Goal: Information Seeking & Learning: Learn about a topic

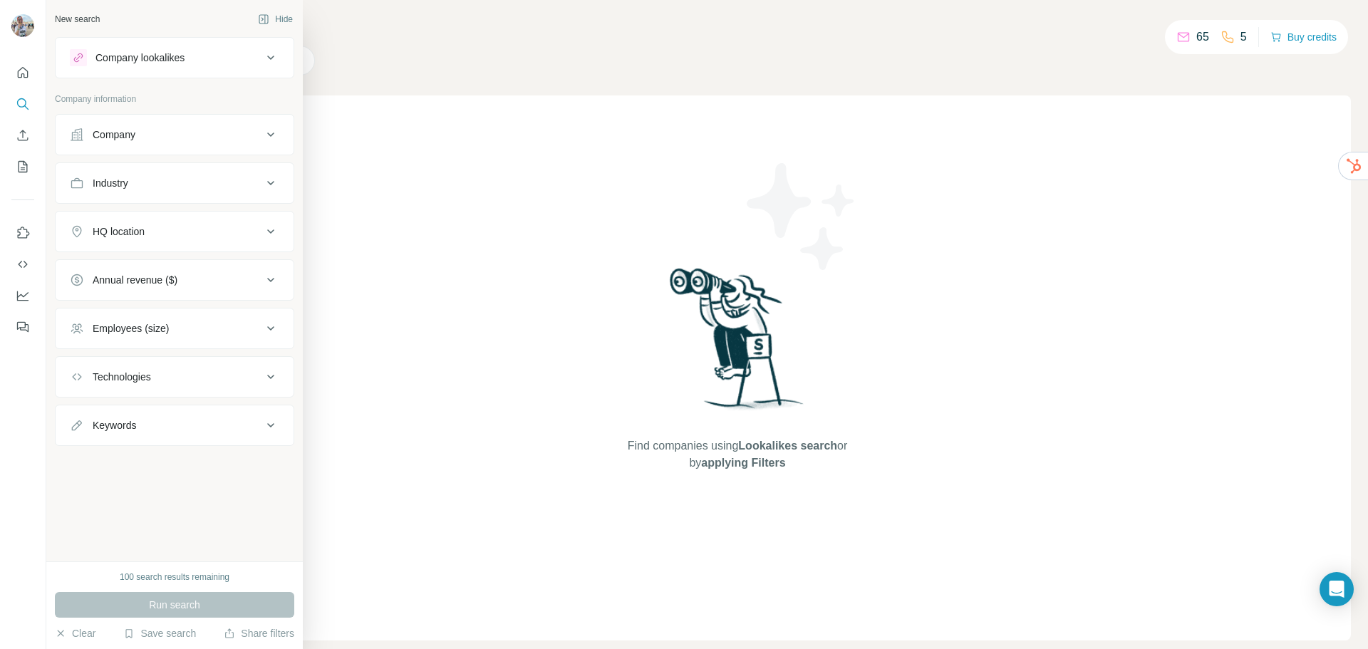
click at [135, 138] on div "Company" at bounding box center [114, 135] width 43 height 14
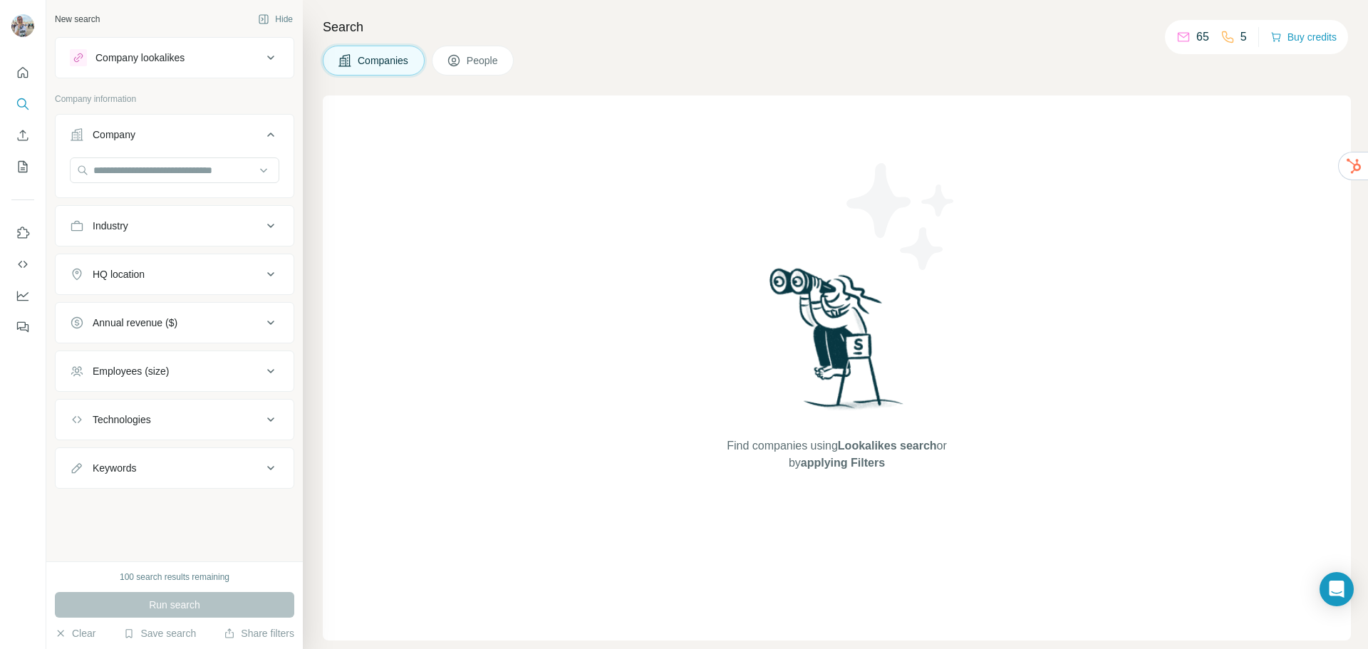
click at [133, 211] on button "Industry" at bounding box center [175, 226] width 238 height 34
click at [147, 301] on button "HQ location" at bounding box center [175, 317] width 238 height 34
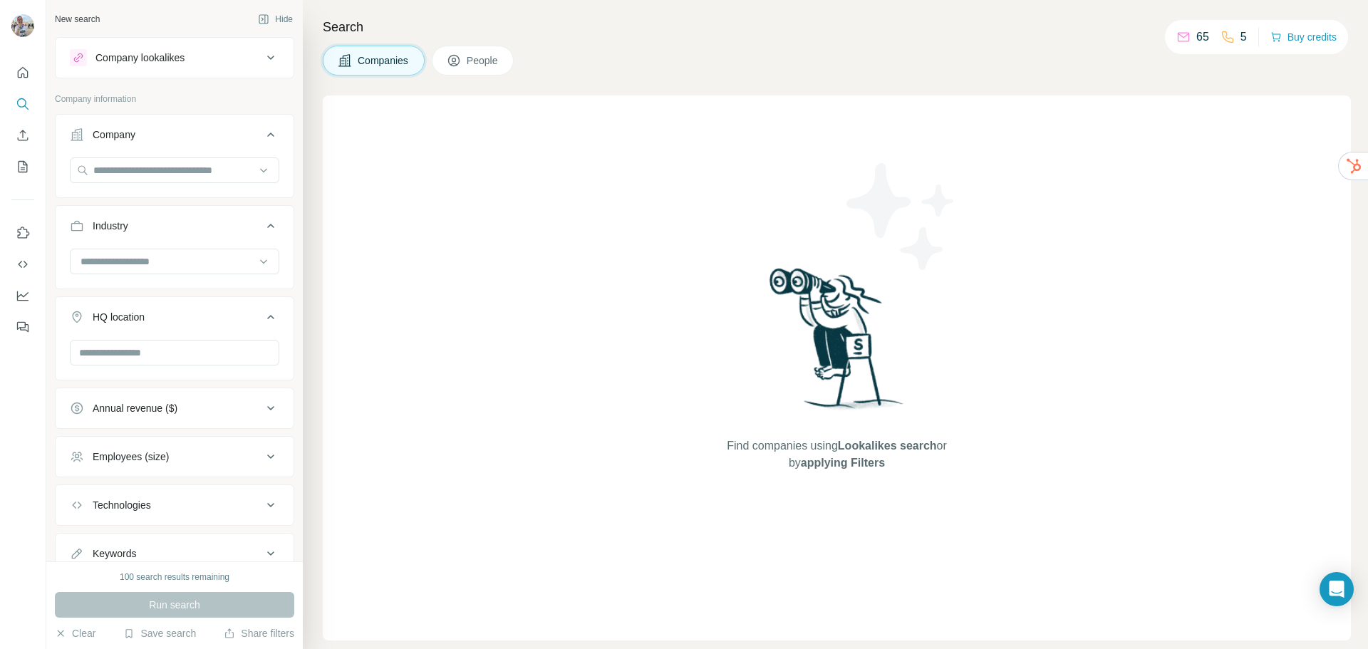
scroll to position [53, 0]
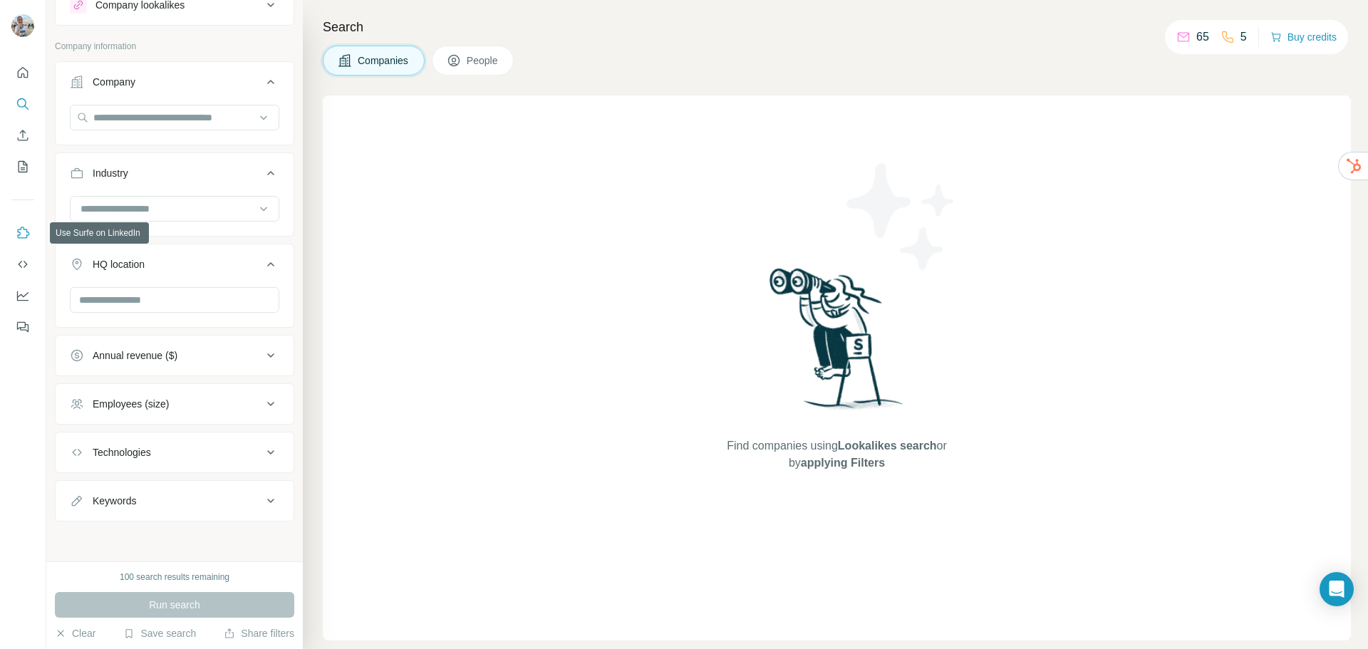
click at [24, 224] on button "Use Surfe on LinkedIn" at bounding box center [22, 233] width 23 height 26
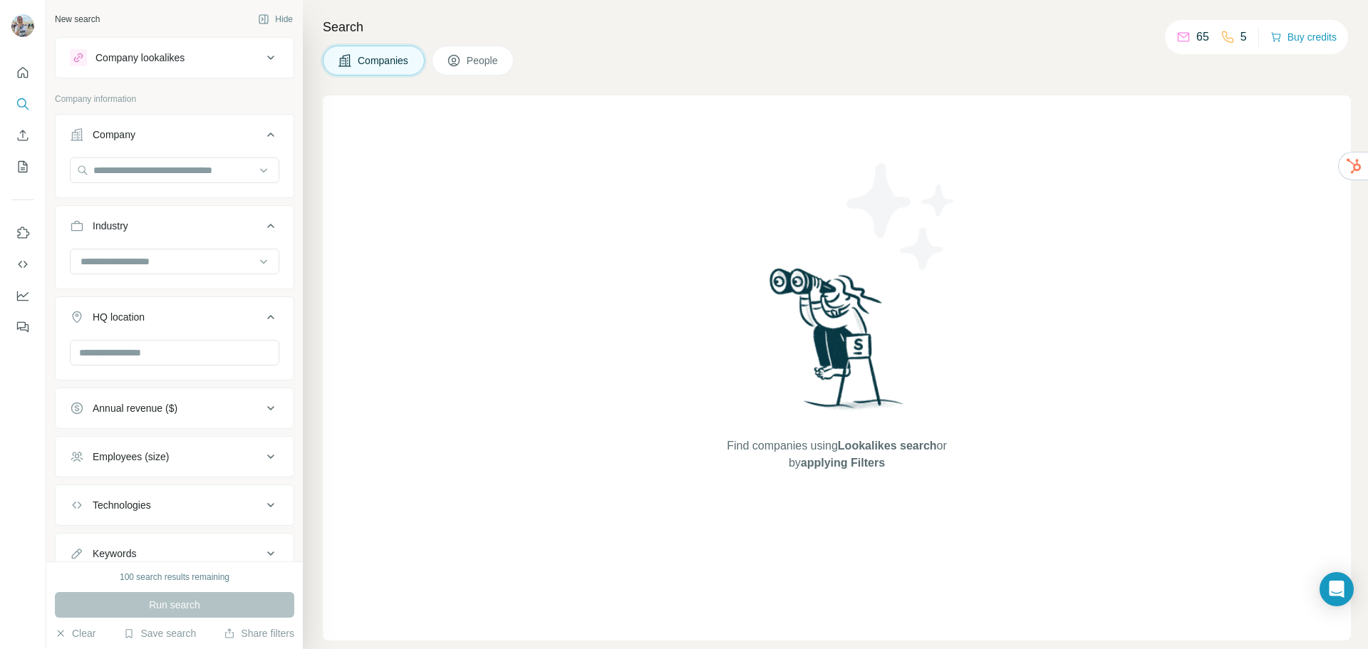
click at [160, 56] on div "Company lookalikes" at bounding box center [139, 58] width 89 height 14
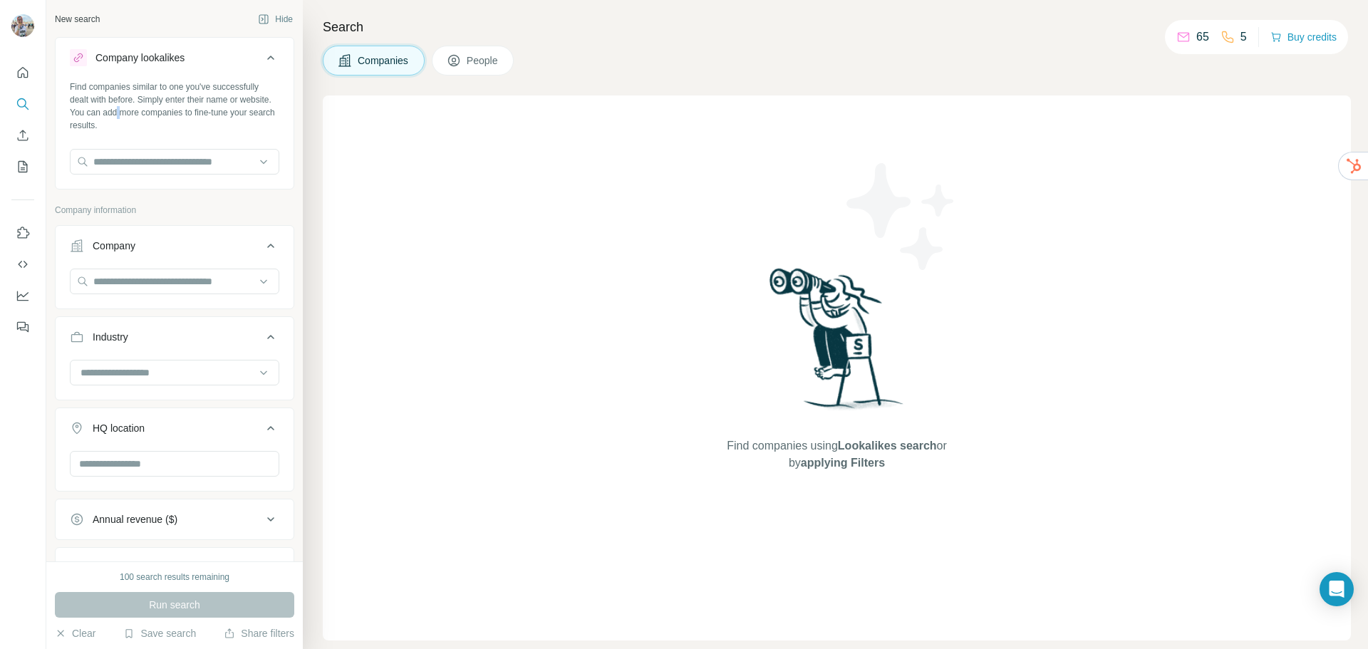
drag, startPoint x: 157, startPoint y: 113, endPoint x: 280, endPoint y: 152, distance: 128.9
click at [156, 113] on div "Find companies similar to one you've successfully dealt with before. Simply ent…" at bounding box center [174, 106] width 209 height 51
click at [511, 73] on div "Companies People" at bounding box center [418, 61] width 191 height 30
click at [499, 67] on span "People" at bounding box center [483, 60] width 33 height 14
click at [484, 58] on span "People" at bounding box center [483, 60] width 33 height 14
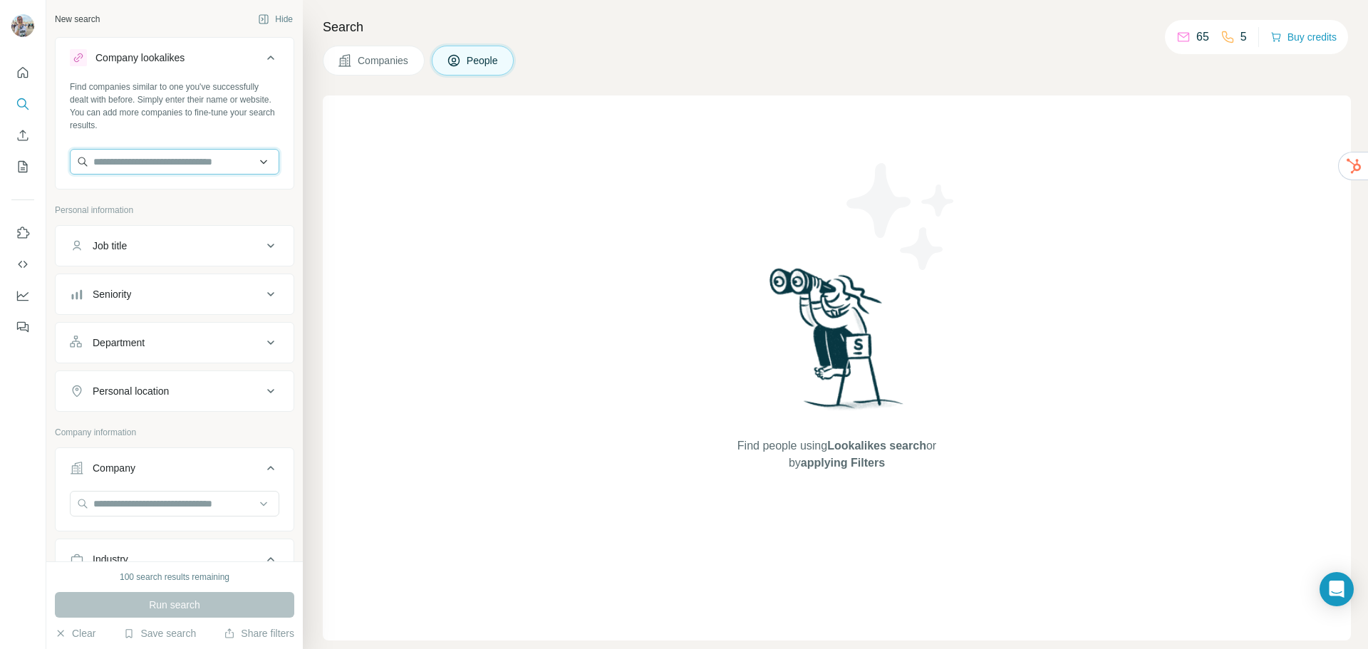
click at [120, 160] on input "text" at bounding box center [174, 162] width 209 height 26
click at [19, 166] on icon "My lists" at bounding box center [23, 167] width 14 height 14
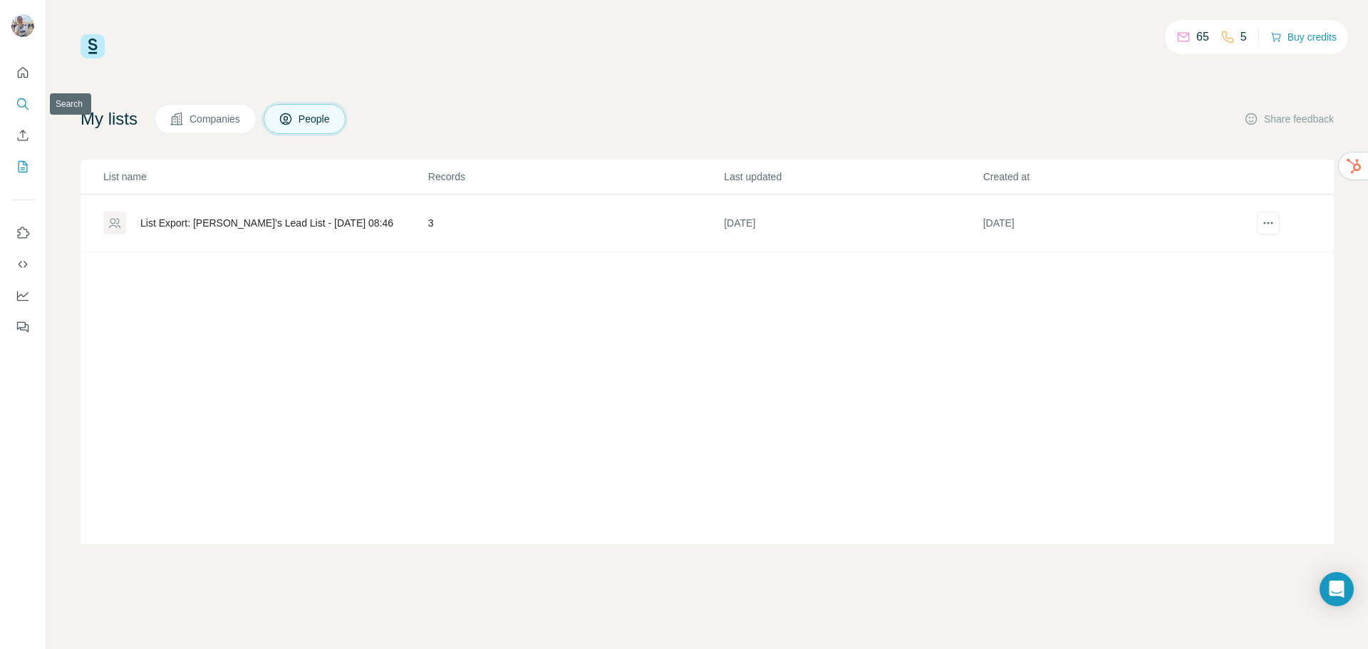
click at [23, 103] on icon "Search" at bounding box center [23, 104] width 14 height 14
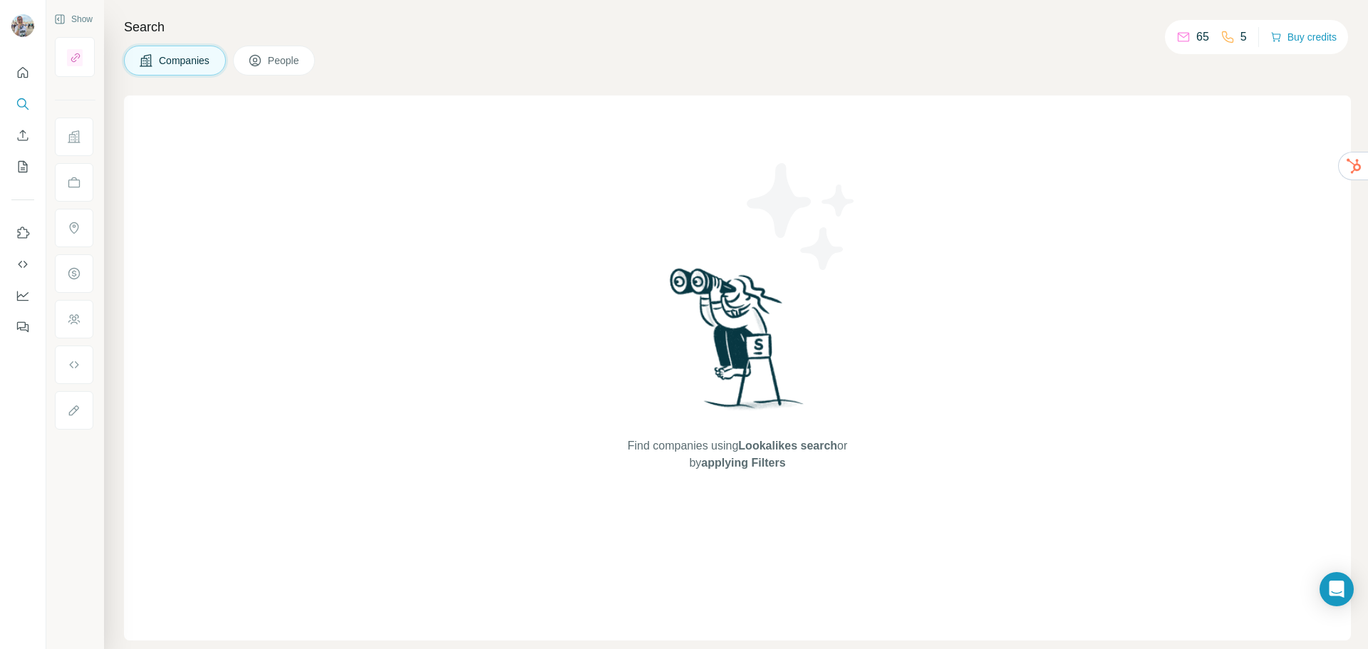
click at [265, 59] on button "People" at bounding box center [274, 61] width 83 height 30
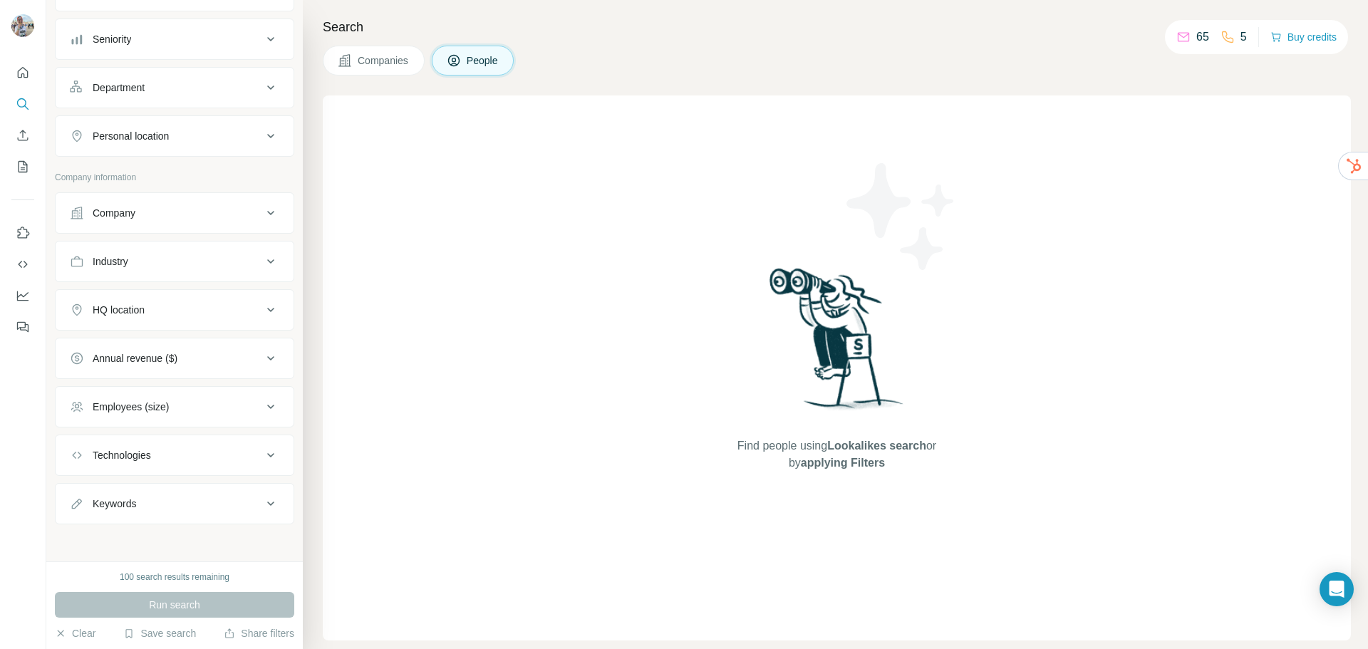
scroll to position [147, 0]
click at [176, 211] on div "Company" at bounding box center [166, 210] width 192 height 14
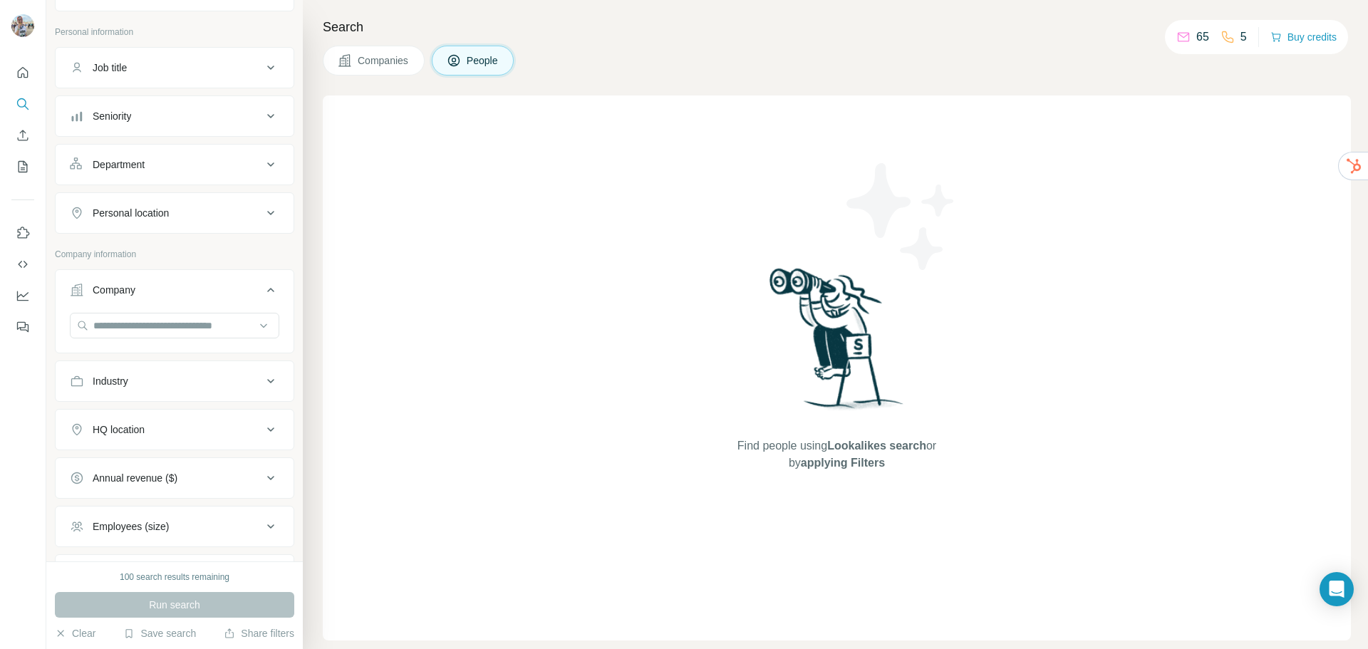
scroll to position [0, 0]
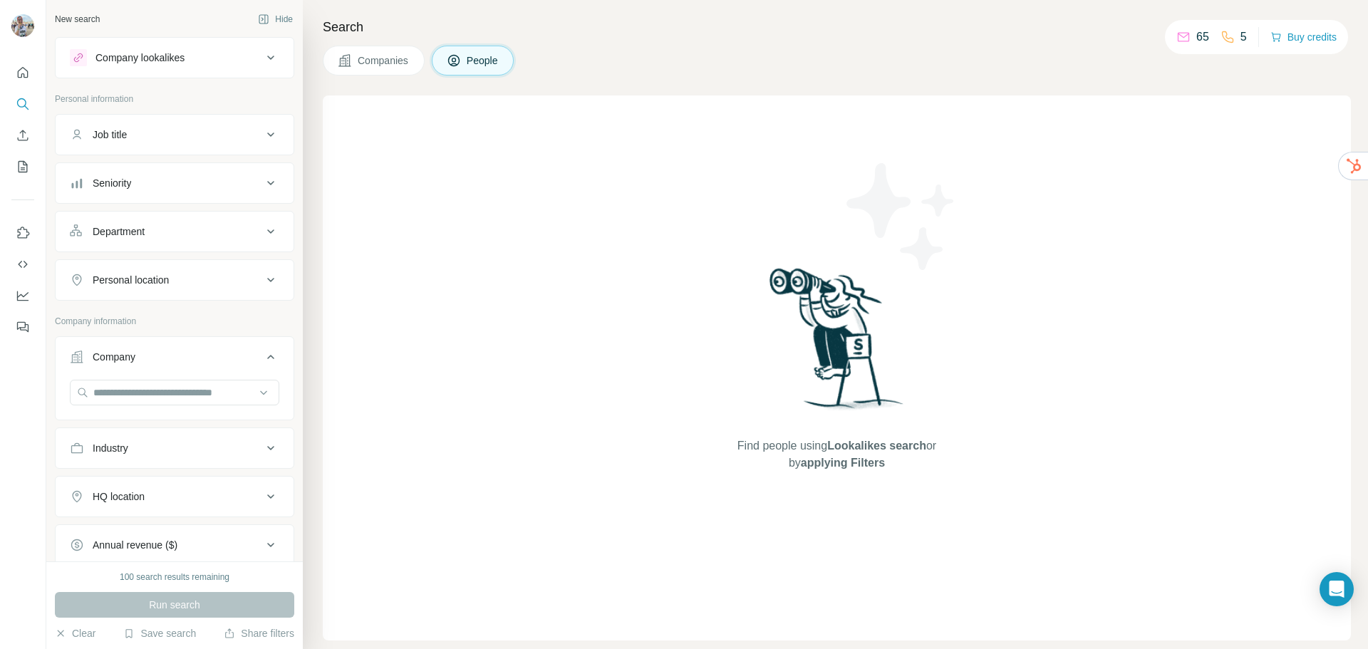
click at [224, 57] on div "Company lookalikes" at bounding box center [166, 57] width 192 height 17
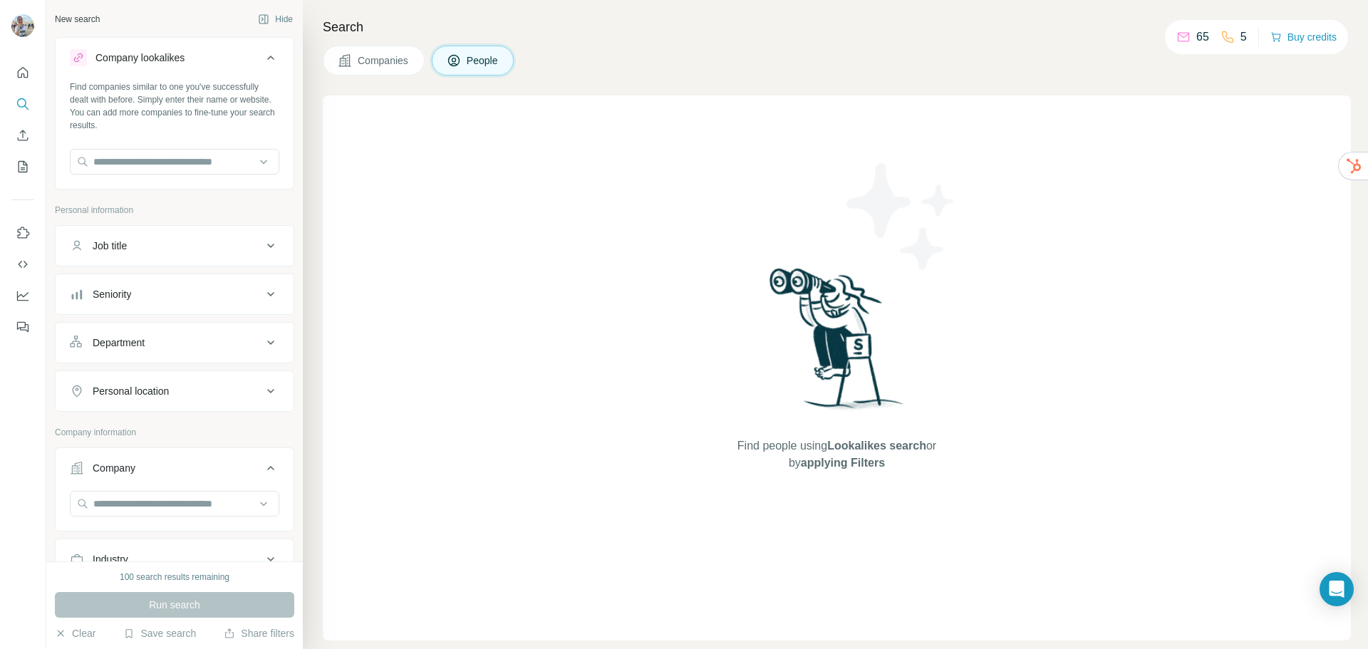
click at [362, 69] on button "Companies" at bounding box center [374, 61] width 102 height 30
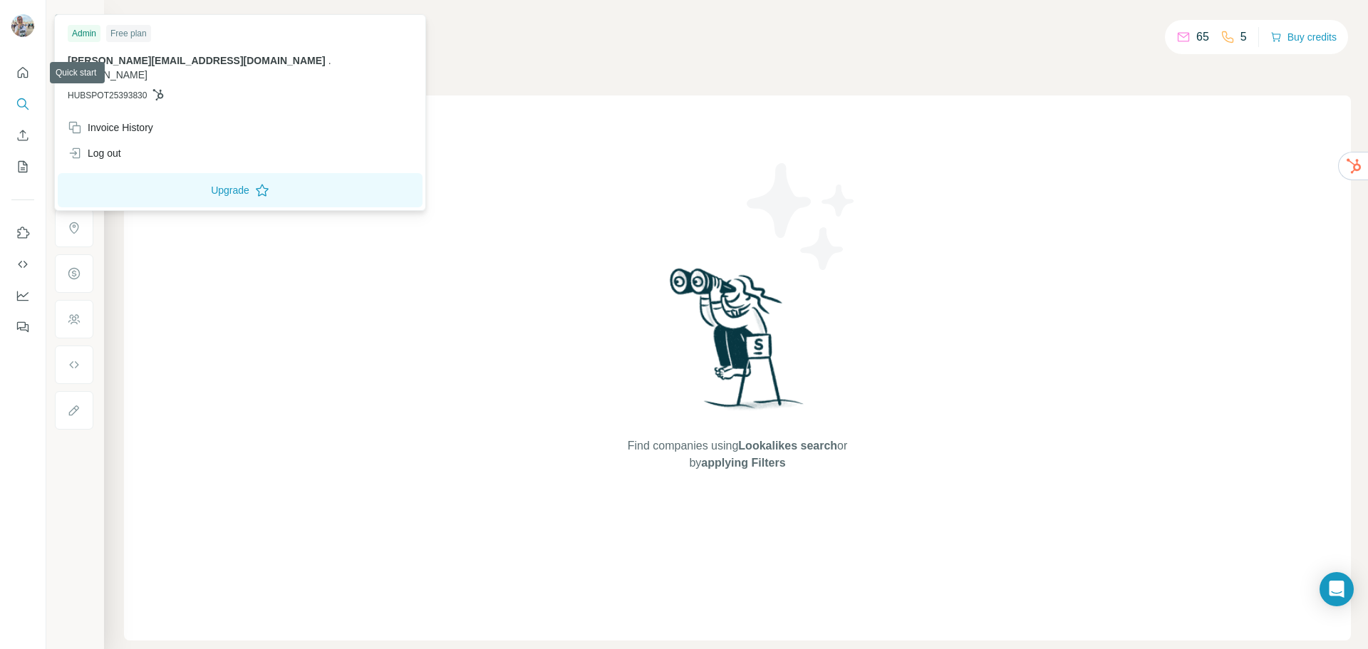
click at [22, 35] on img at bounding box center [22, 25] width 23 height 23
click at [21, 29] on img at bounding box center [22, 25] width 23 height 23
click at [24, 73] on icon "Quick start" at bounding box center [23, 73] width 14 height 14
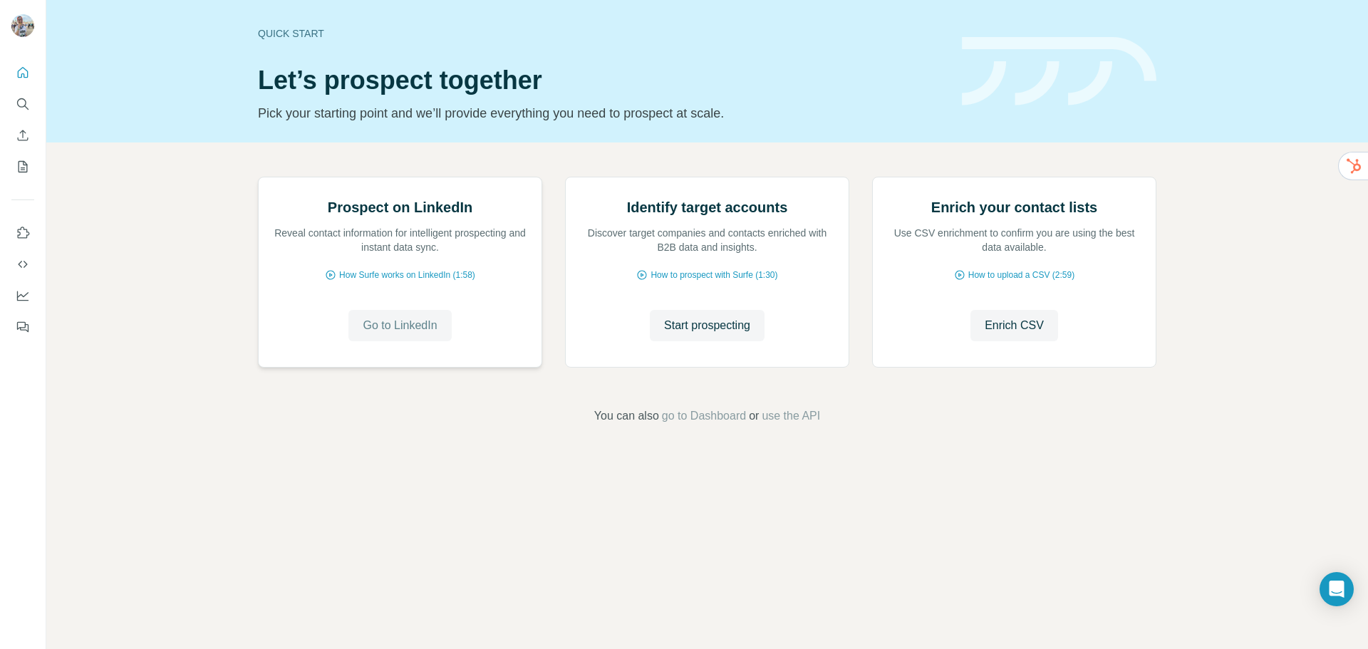
click at [405, 334] on span "Go to LinkedIn" at bounding box center [400, 325] width 74 height 17
click at [707, 341] on button "Start prospecting" at bounding box center [707, 325] width 115 height 31
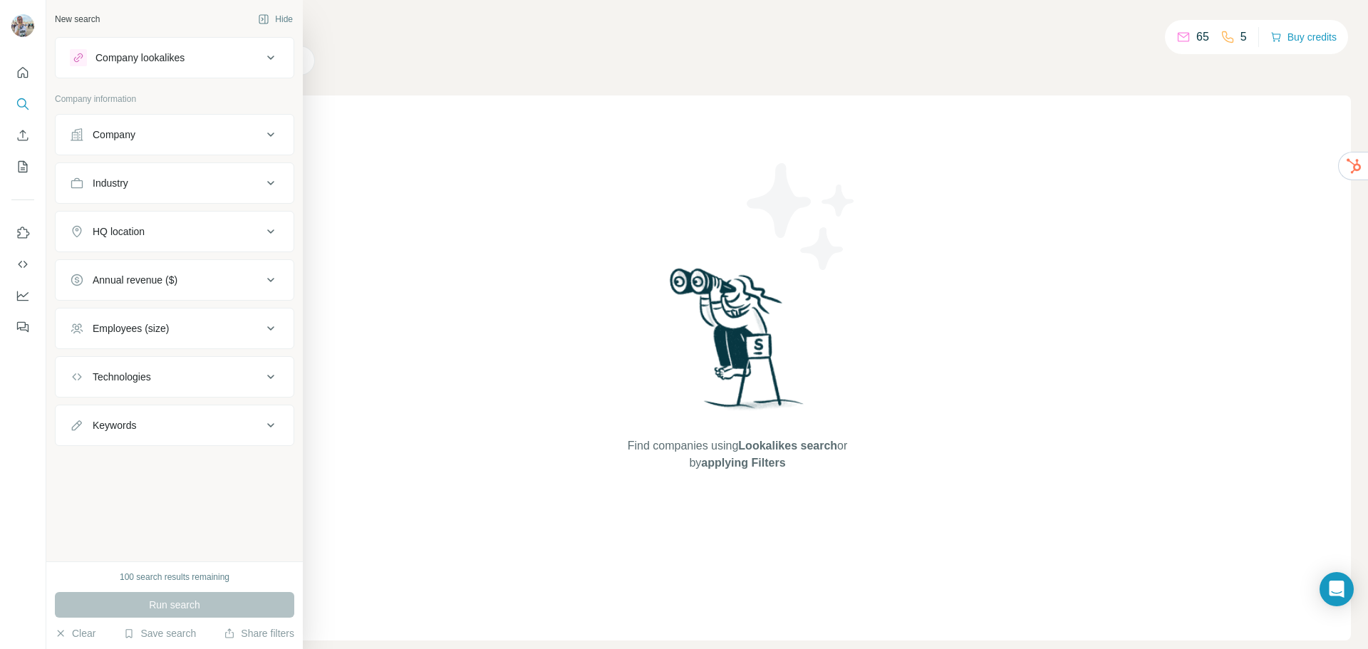
click at [110, 138] on div "Company" at bounding box center [114, 135] width 43 height 14
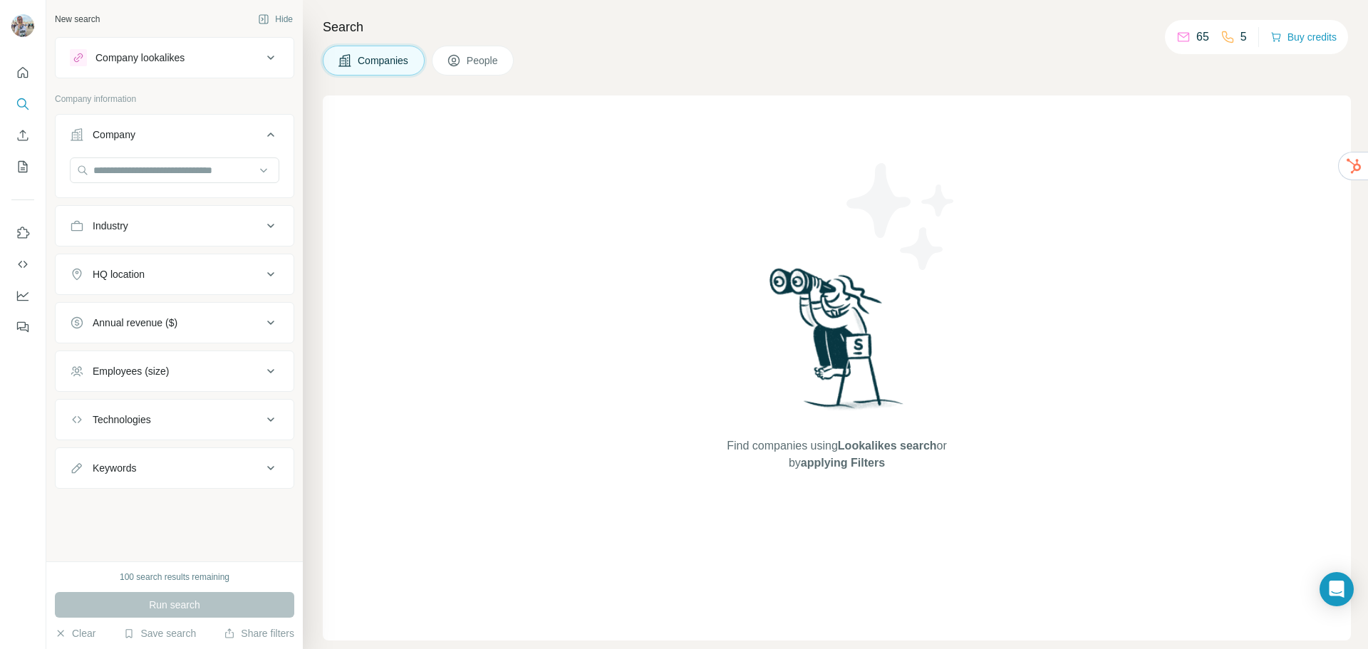
click at [135, 232] on div "Industry" at bounding box center [166, 226] width 192 height 14
click at [177, 333] on button "HQ location" at bounding box center [175, 317] width 238 height 34
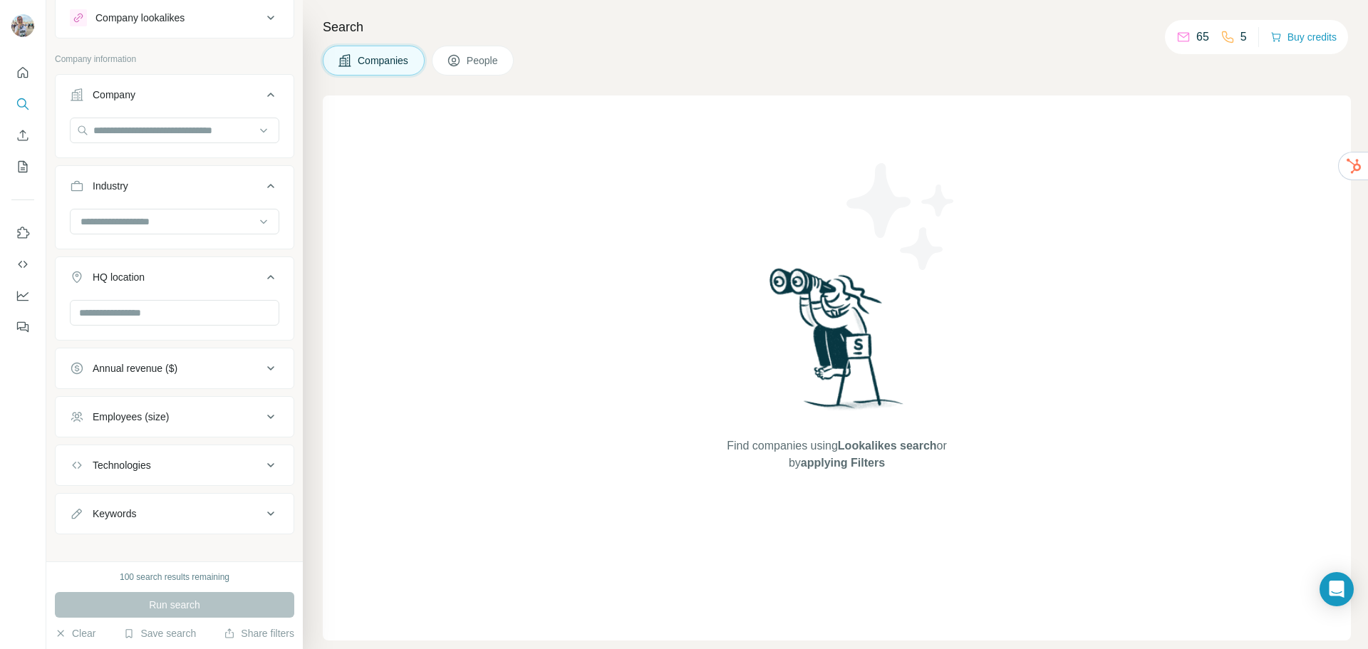
scroll to position [53, 0]
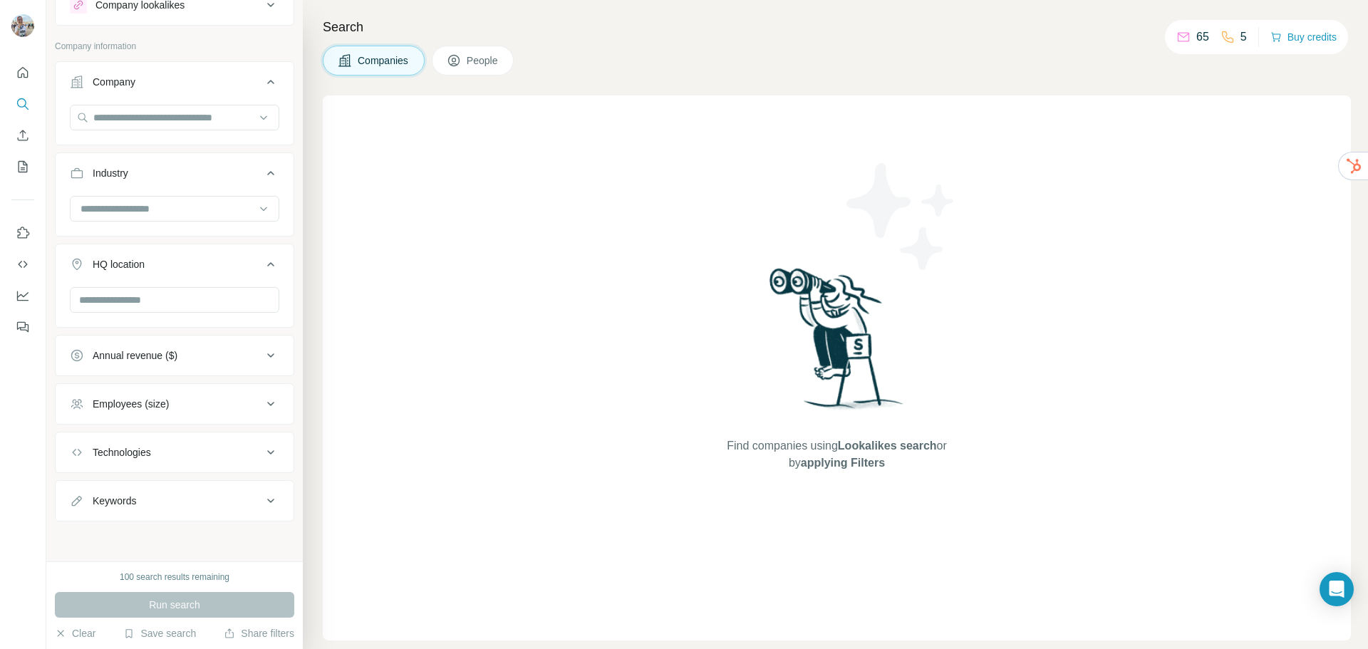
click at [134, 492] on button "Keywords" at bounding box center [175, 501] width 238 height 34
click at [163, 462] on button "Technologies" at bounding box center [175, 452] width 238 height 34
click at [159, 402] on div "Employees (size)" at bounding box center [131, 404] width 76 height 14
click at [167, 351] on div "Annual revenue ($)" at bounding box center [135, 355] width 85 height 14
click at [177, 12] on div "Company lookalikes" at bounding box center [139, 5] width 89 height 14
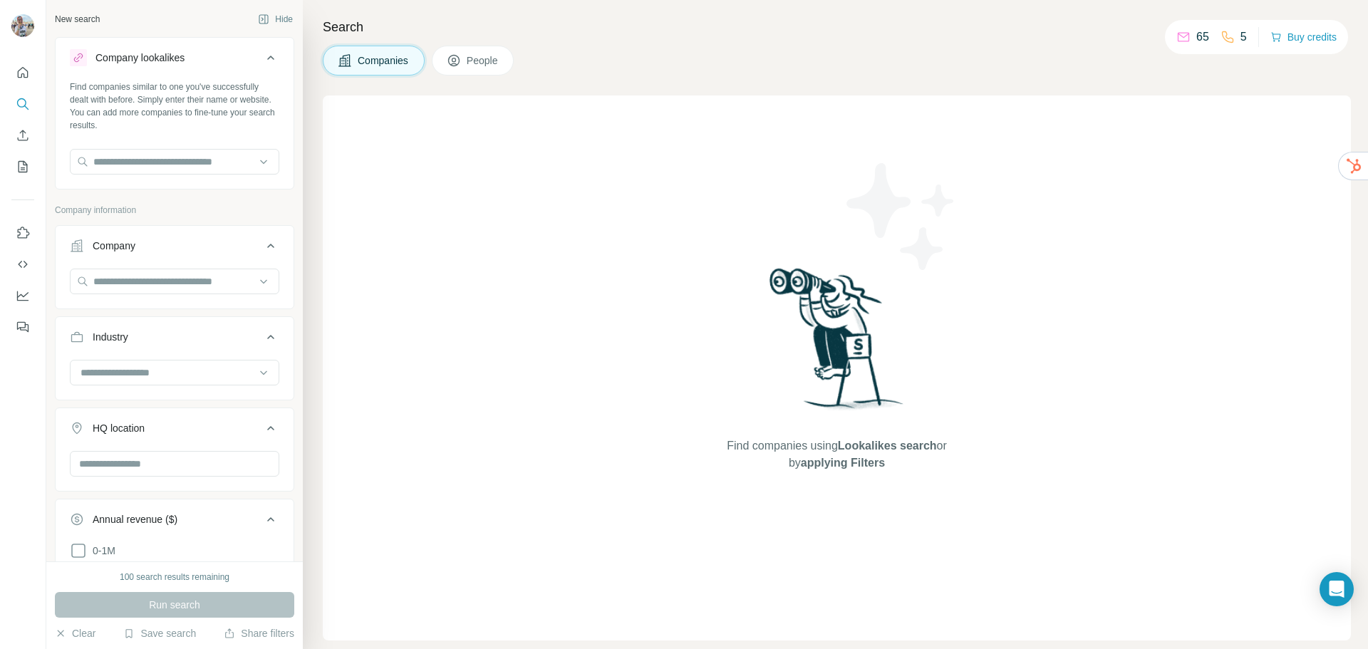
scroll to position [754, 0]
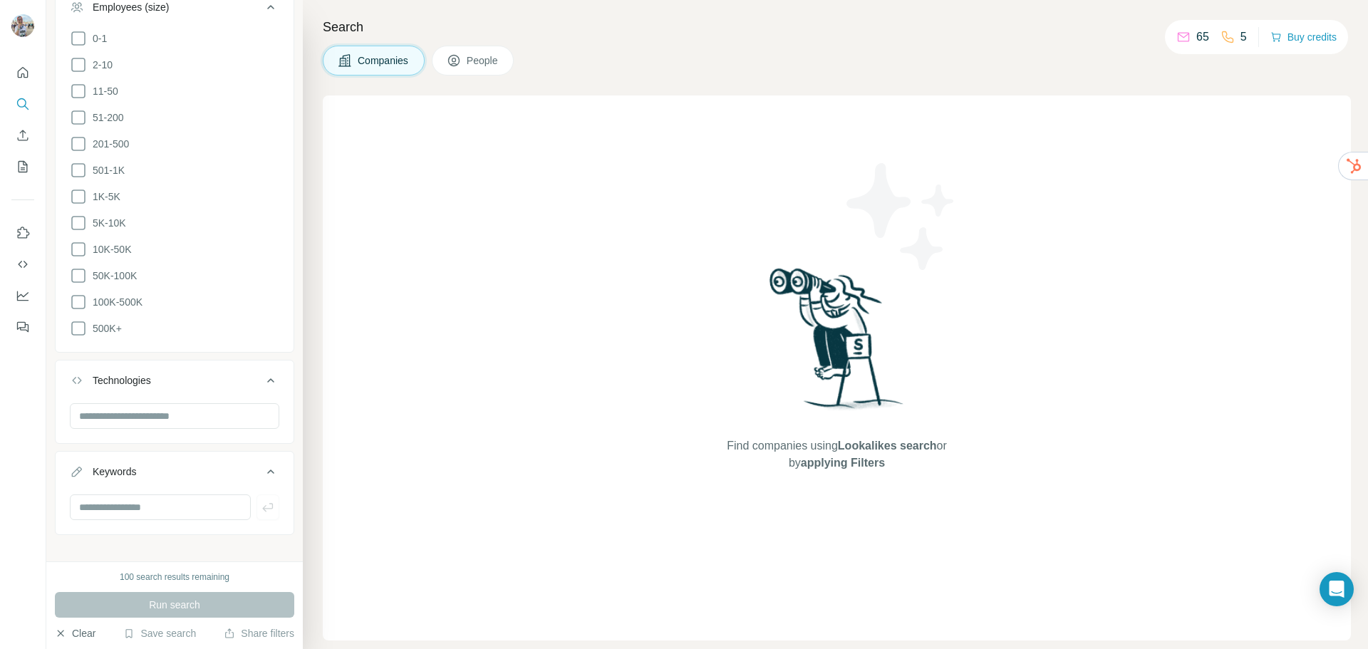
click at [67, 633] on button "Clear" at bounding box center [75, 633] width 41 height 14
click at [20, 236] on icon "Use Surfe on LinkedIn" at bounding box center [23, 233] width 14 height 14
click at [24, 301] on icon "Dashboard" at bounding box center [22, 296] width 11 height 10
